Goal: Navigation & Orientation: Find specific page/section

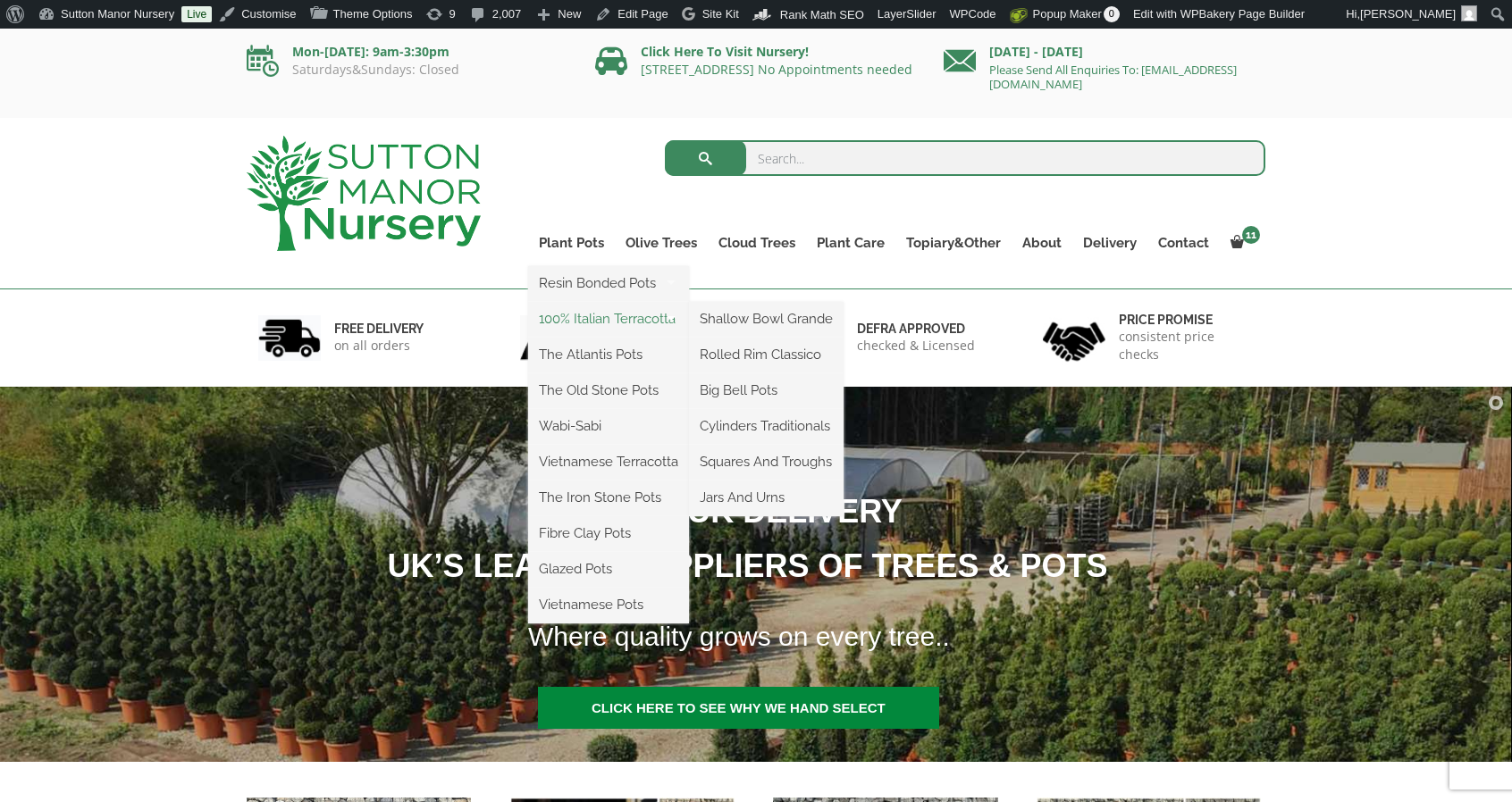
click at [646, 316] on link "100% Italian Terracotta" at bounding box center [608, 318] width 160 height 27
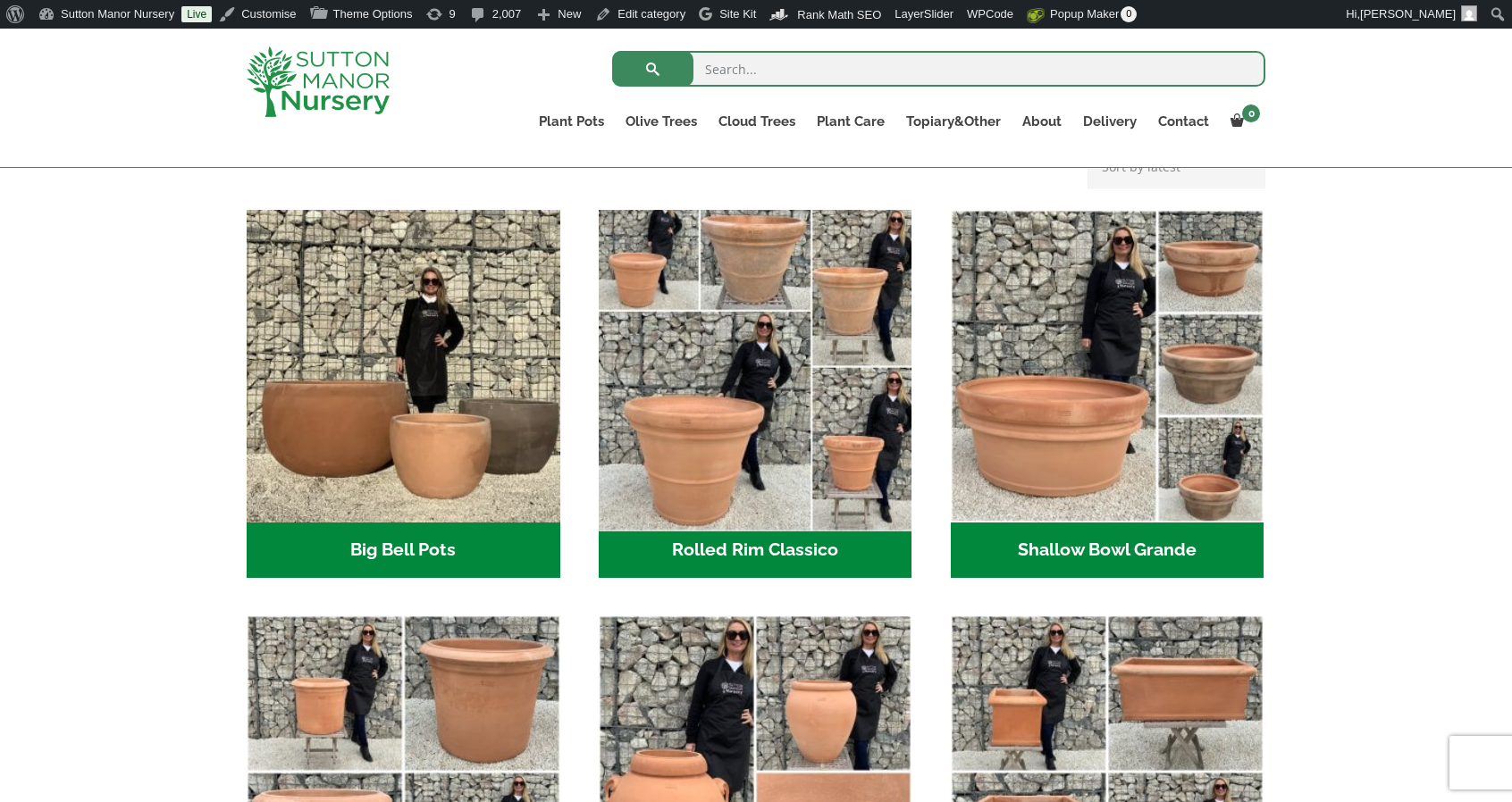
scroll to position [536, 0]
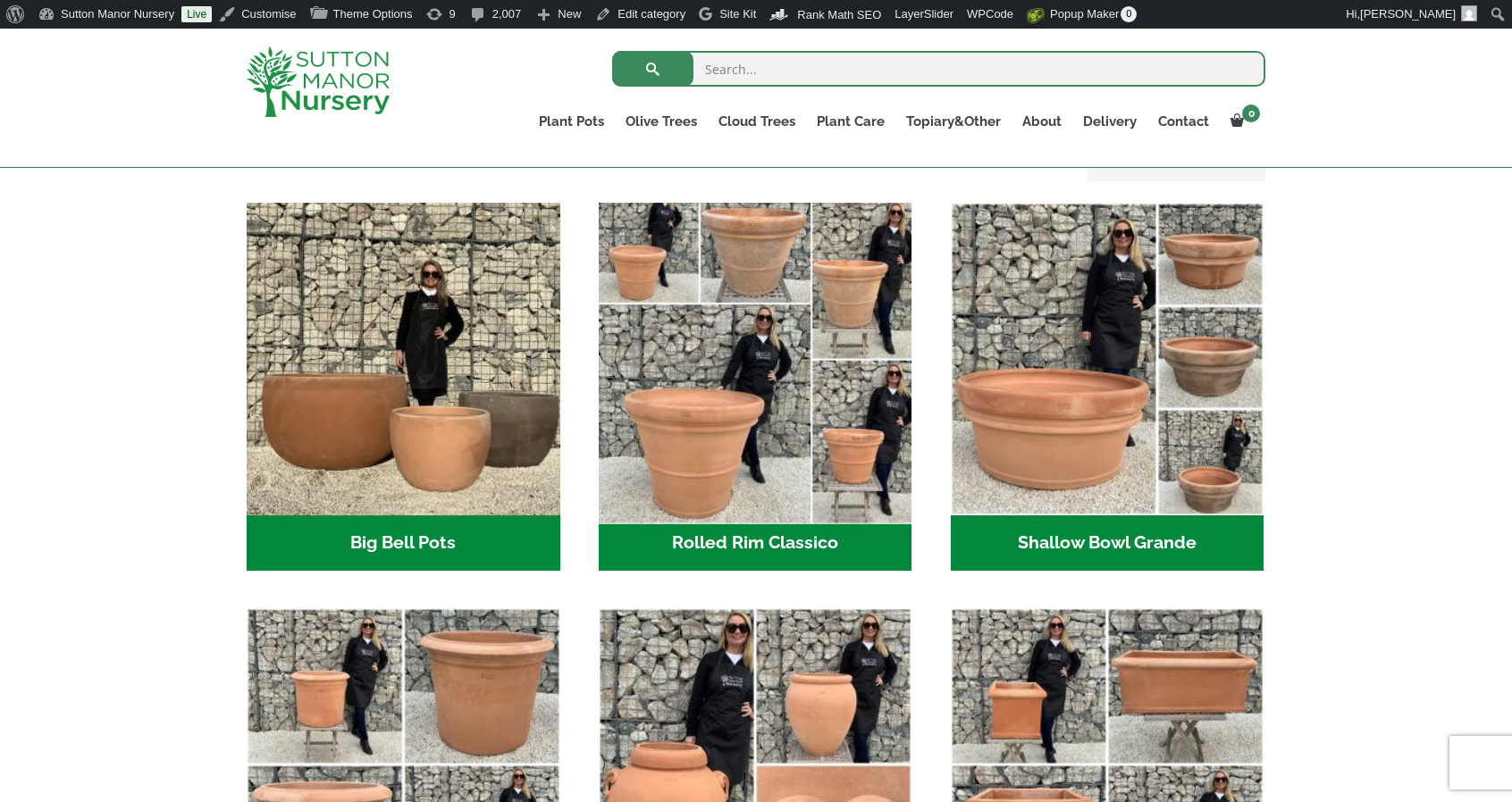
click at [745, 442] on img "Visit product category Rolled Rim Classico" at bounding box center [755, 358] width 329 height 329
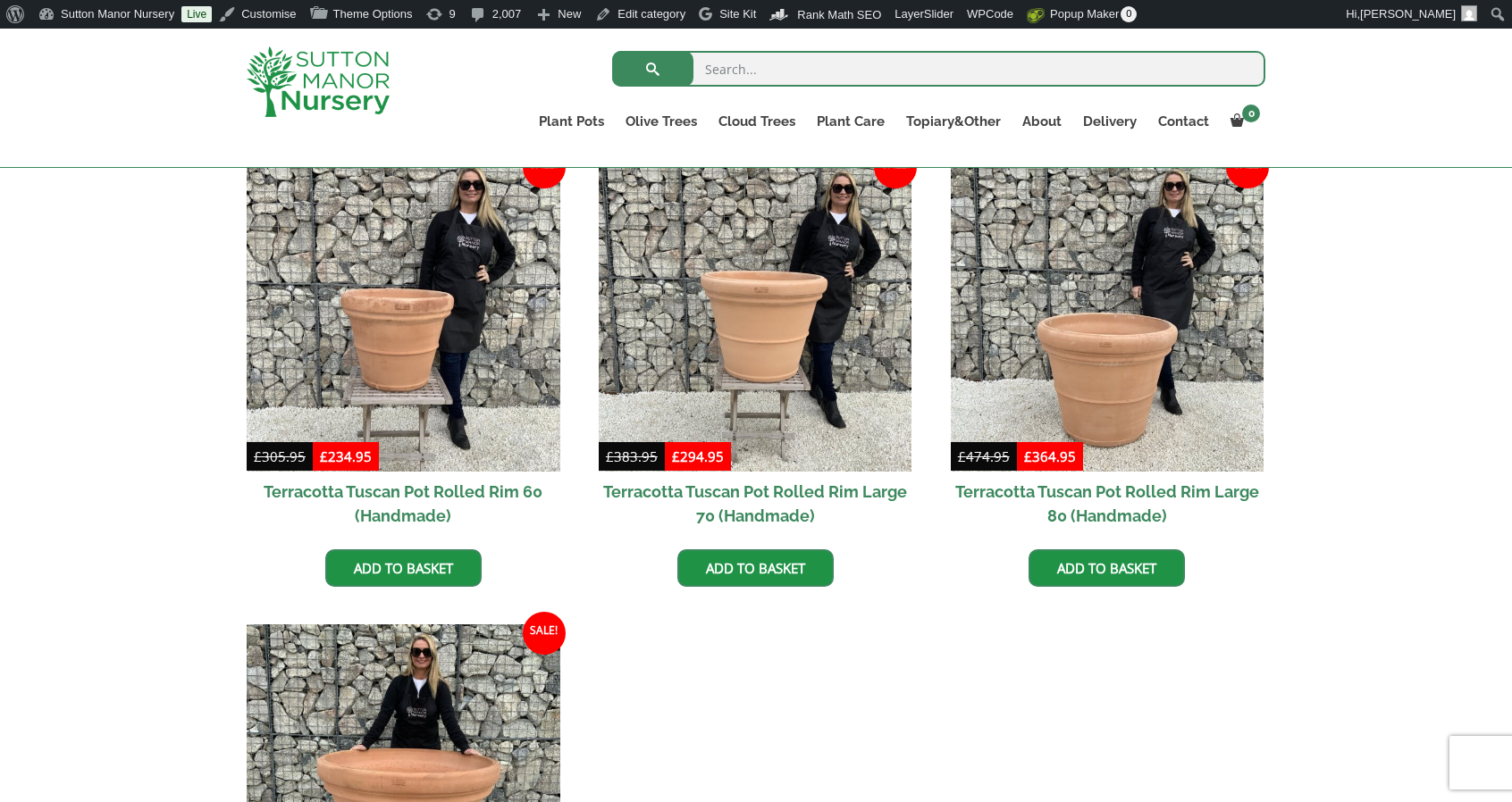
scroll to position [1251, 0]
